Goal: Communication & Community: Answer question/provide support

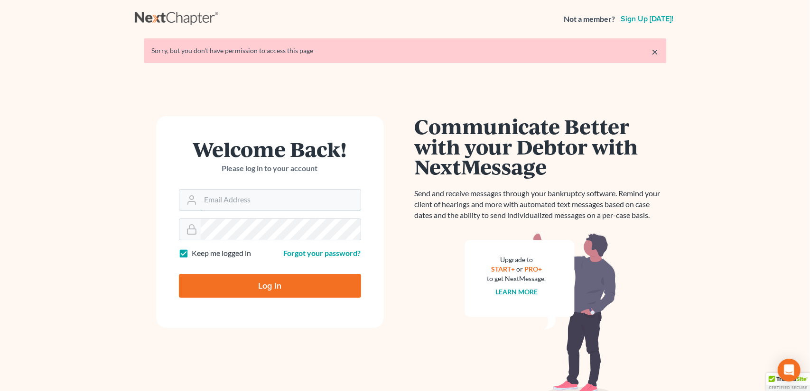
type input "[EMAIL_ADDRESS][DOMAIN_NAME]"
click at [277, 289] on input "Log In" at bounding box center [270, 286] width 182 height 24
type input "Thinking..."
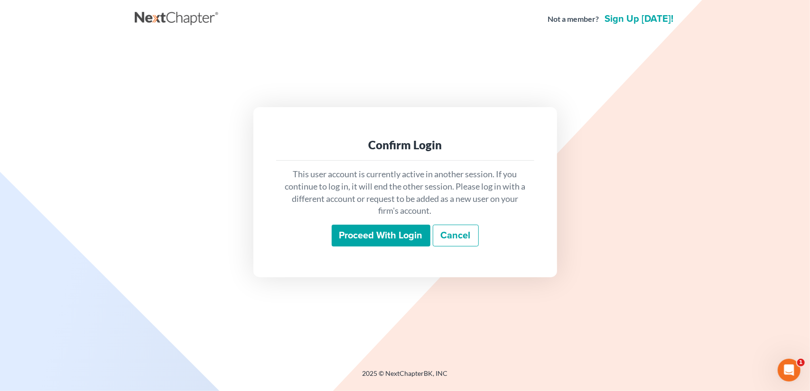
click at [392, 235] on input "Proceed with login" at bounding box center [381, 236] width 99 height 22
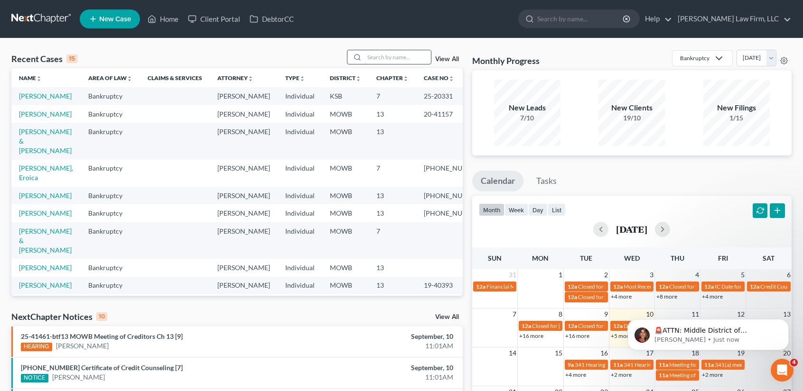
click at [394, 56] on input "search" at bounding box center [397, 57] width 66 height 14
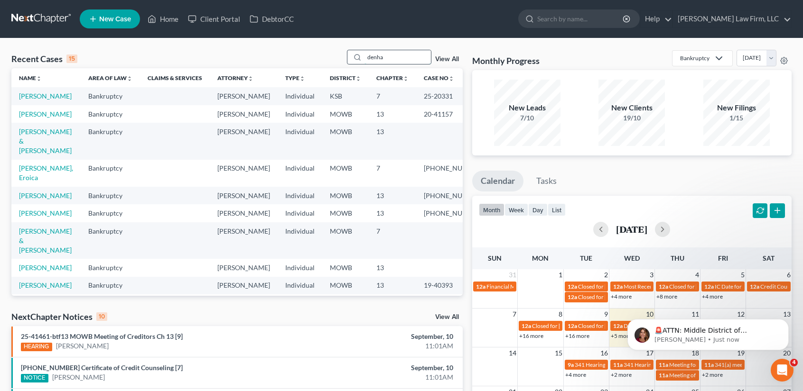
type input "denha"
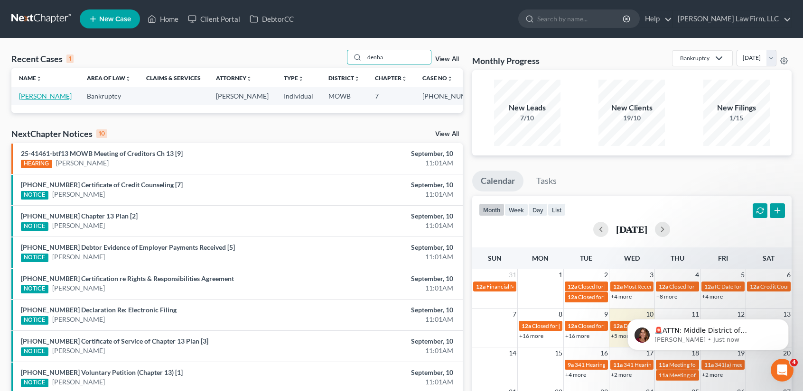
click at [36, 96] on link "Denham, Nathan" at bounding box center [45, 96] width 53 height 8
select select "6"
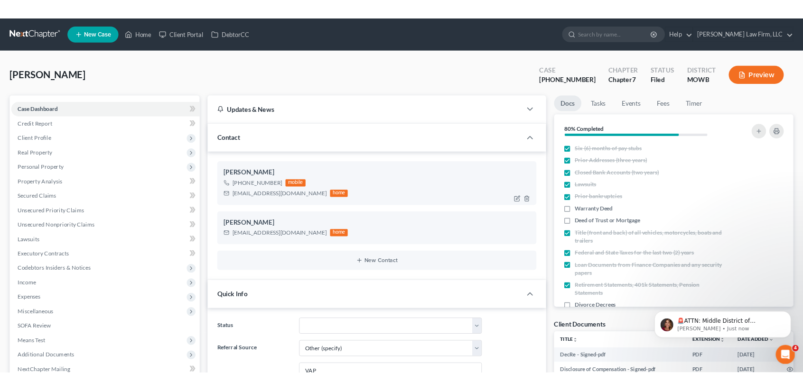
scroll to position [4248, 0]
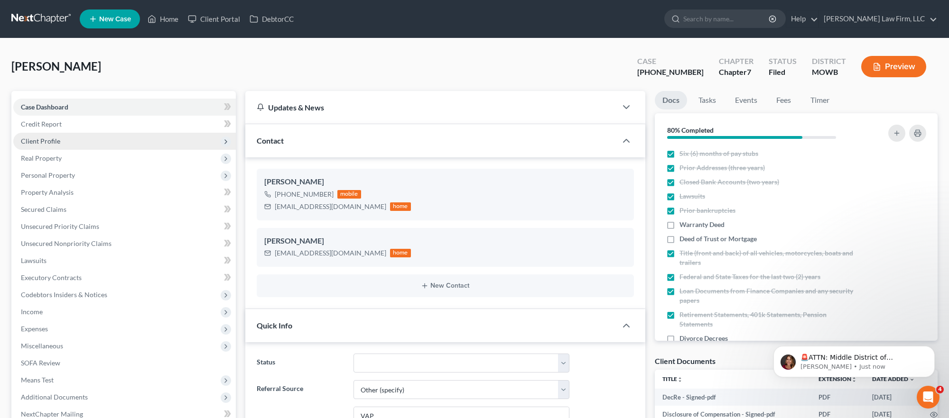
click at [52, 141] on span "Client Profile" at bounding box center [40, 141] width 39 height 8
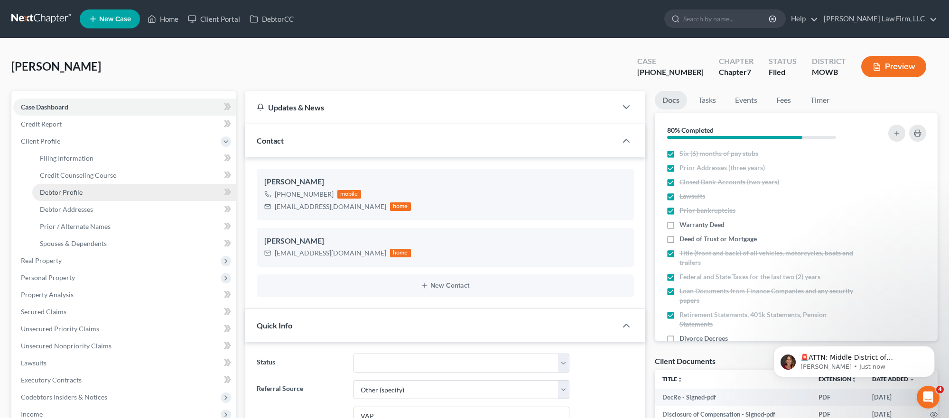
click at [61, 190] on span "Debtor Profile" at bounding box center [61, 192] width 43 height 8
select select "0"
select select "2"
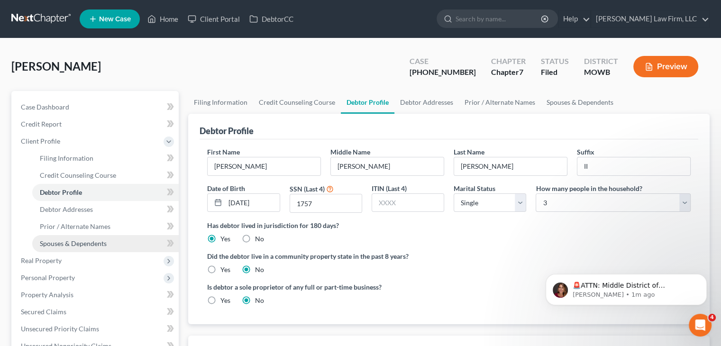
drag, startPoint x: 99, startPoint y: 241, endPoint x: 171, endPoint y: 236, distance: 72.3
click at [99, 241] on span "Spouses & Dependents" at bounding box center [73, 244] width 67 height 8
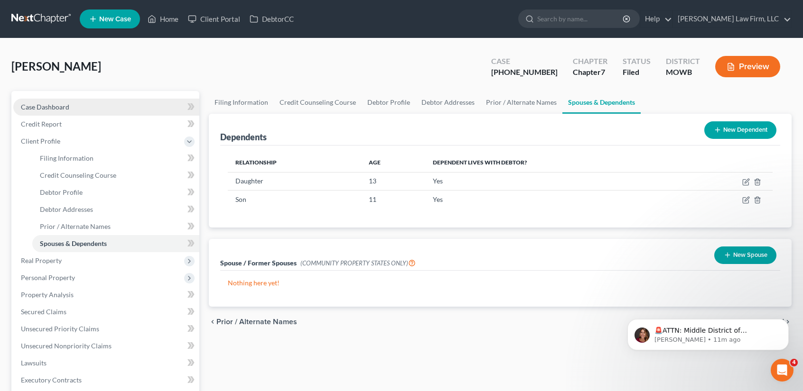
drag, startPoint x: 65, startPoint y: 107, endPoint x: 43, endPoint y: 112, distance: 22.5
click at [65, 107] on span "Case Dashboard" at bounding box center [45, 107] width 48 height 8
select select "6"
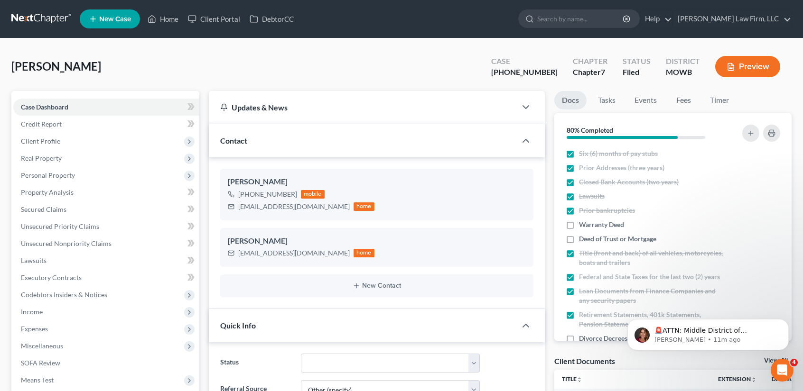
scroll to position [4438, 0]
click at [68, 142] on span "Client Profile" at bounding box center [106, 141] width 186 height 17
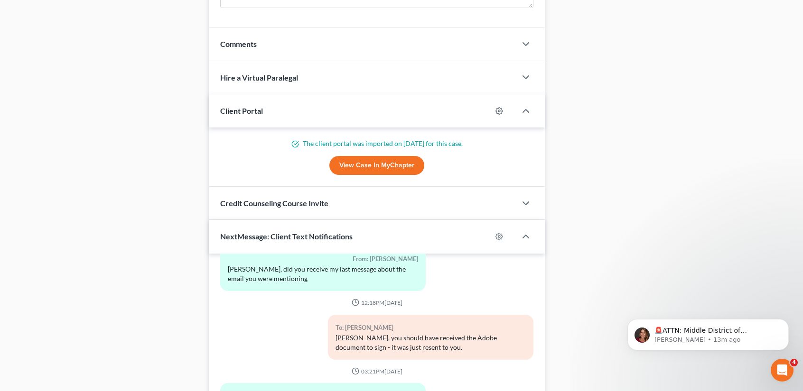
scroll to position [973, 0]
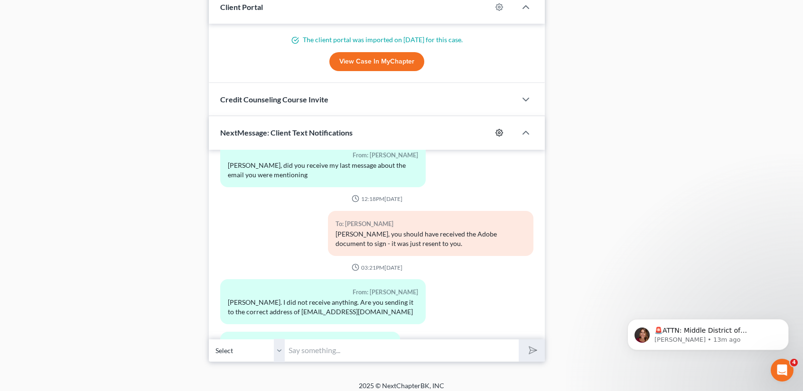
click at [498, 132] on circle "button" at bounding box center [499, 133] width 2 height 2
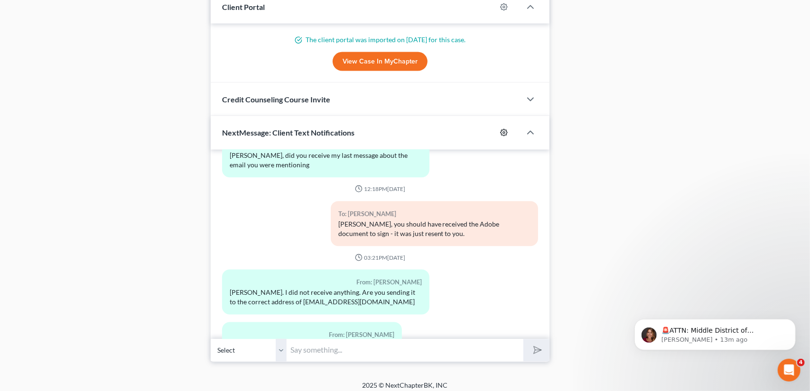
select select "3"
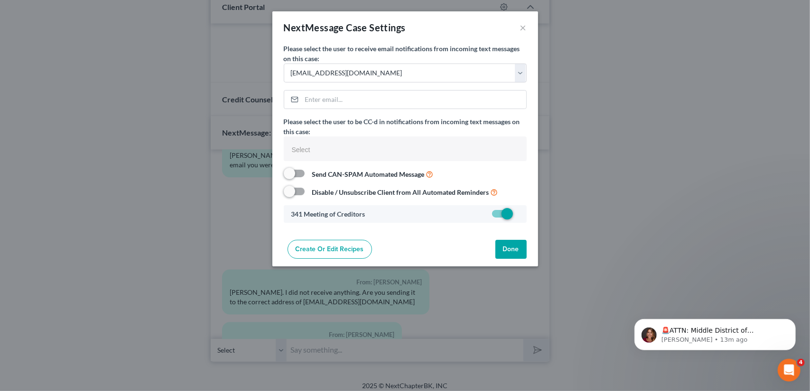
select select
click at [356, 77] on select "Select cmontemayor@saderlawfirm.com bmccormack@saderlawfirm.com cguffey@saderla…" at bounding box center [405, 73] width 243 height 19
select select "0"
click at [284, 64] on select "Select cmontemayor@saderlawfirm.com bmccormack@saderlawfirm.com cguffey@saderla…" at bounding box center [405, 73] width 243 height 19
click at [517, 250] on button "Done" at bounding box center [510, 249] width 31 height 19
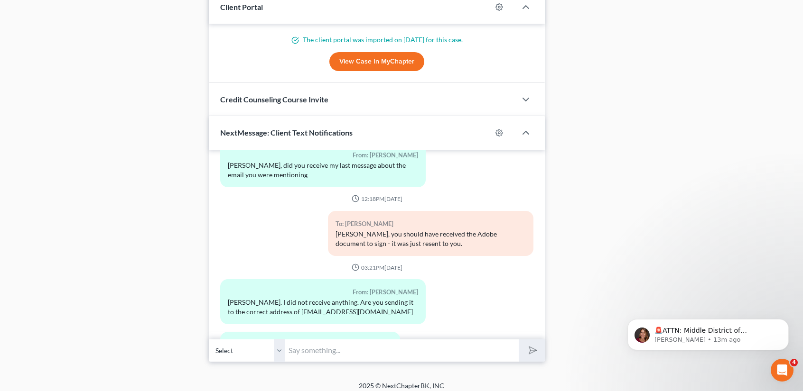
click at [338, 344] on input "text" at bounding box center [402, 350] width 234 height 23
type input "Nathan - I just sent you the Questionnaire to sign. Only thing I need is has yo…"
click at [518, 340] on button "submit" at bounding box center [531, 351] width 26 height 22
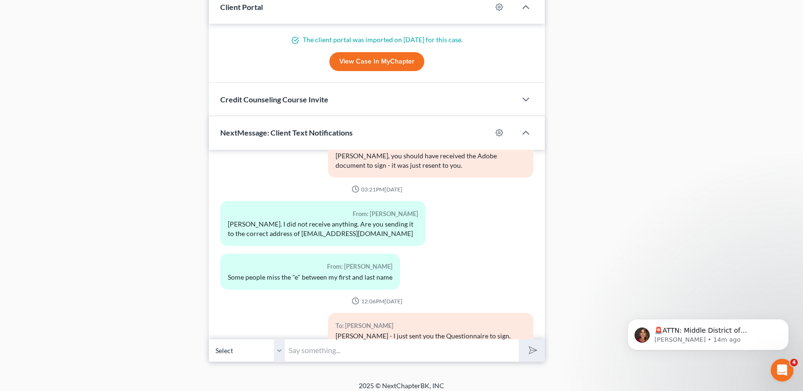
scroll to position [4559, 0]
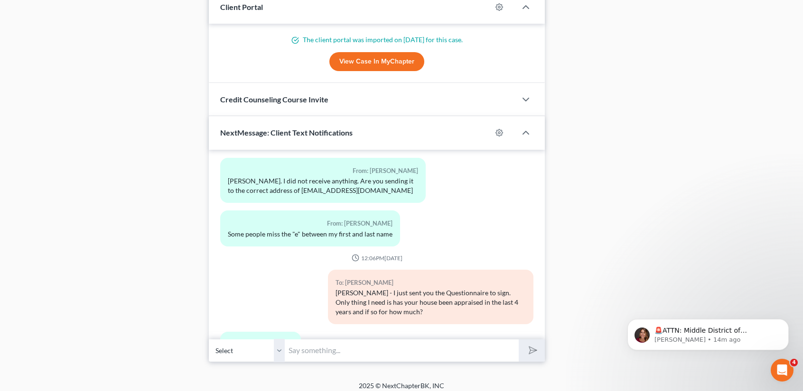
click at [294, 344] on input "text" at bounding box center [402, 350] width 234 height 23
type input "Okay. Sorry"
click at [518, 340] on button "submit" at bounding box center [531, 351] width 26 height 22
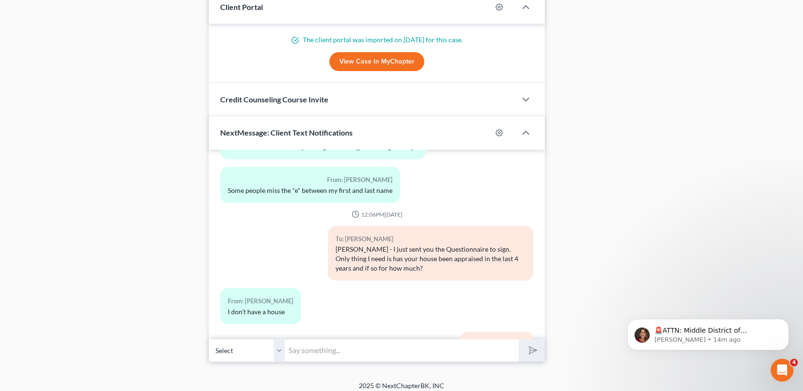
drag, startPoint x: 355, startPoint y: 340, endPoint x: 357, endPoint y: 333, distance: 6.9
click at [355, 340] on input "text" at bounding box center [402, 350] width 234 height 23
type input "I will fix that on the form - just go ahead an sign it"
click at [518, 340] on button "submit" at bounding box center [531, 351] width 26 height 22
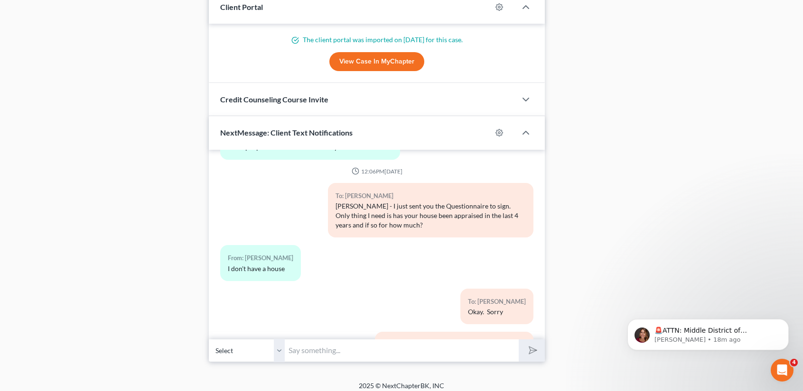
scroll to position [4699, 0]
